Goal: Book appointment/travel/reservation

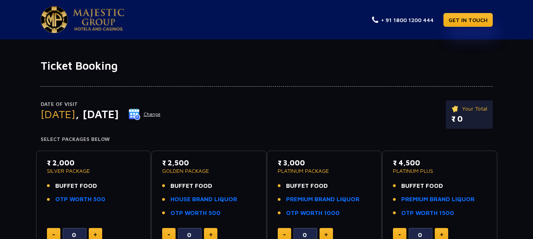
click at [119, 114] on span ", [DATE]" at bounding box center [96, 114] width 43 height 13
click at [140, 112] on img at bounding box center [135, 114] width 12 height 12
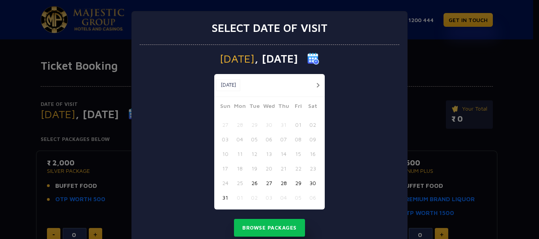
click at [236, 82] on button "[DATE]" at bounding box center [228, 85] width 24 height 12
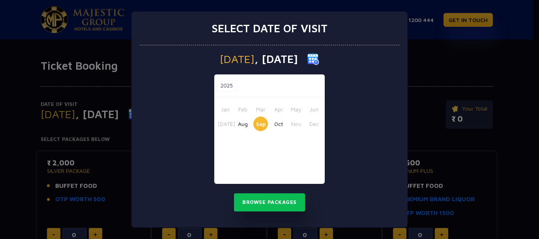
click at [259, 125] on button "Sep" at bounding box center [260, 124] width 15 height 15
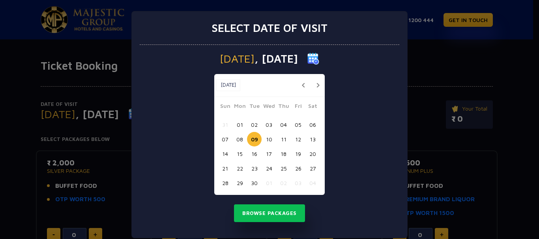
click at [307, 127] on button "06" at bounding box center [312, 125] width 15 height 15
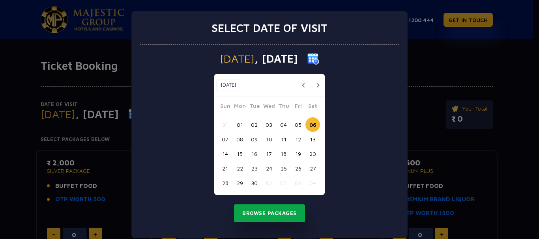
click at [275, 213] on button "Browse Packages" at bounding box center [269, 214] width 71 height 18
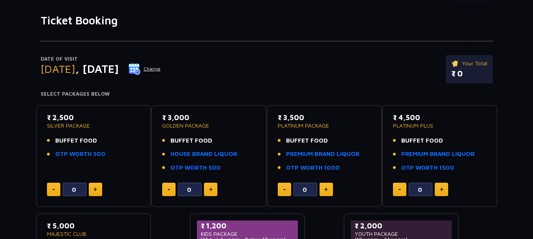
scroll to position [47, 0]
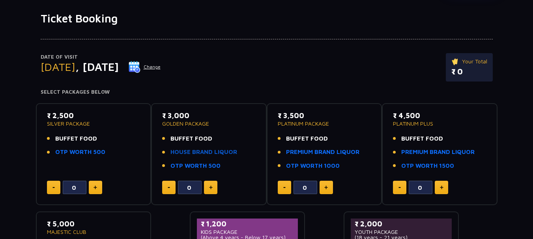
click at [196, 153] on link "HOUSE BRAND LIQUOR" at bounding box center [203, 152] width 67 height 9
